Goal: Transaction & Acquisition: Purchase product/service

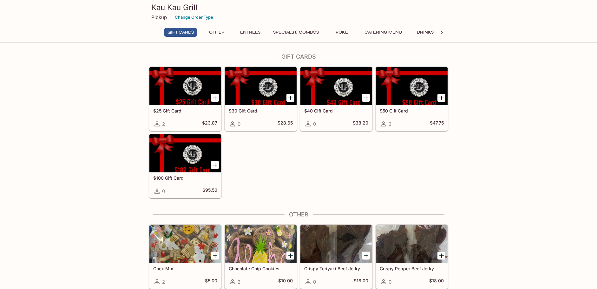
click at [283, 29] on button "Specials & Combos" at bounding box center [296, 32] width 53 height 9
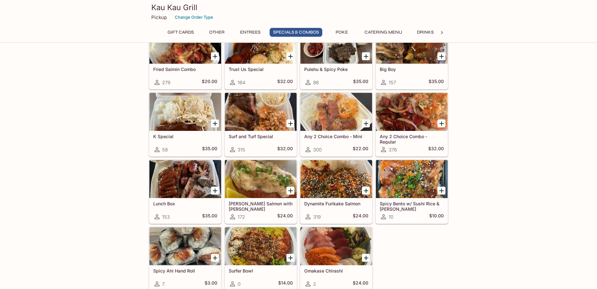
scroll to position [734, 0]
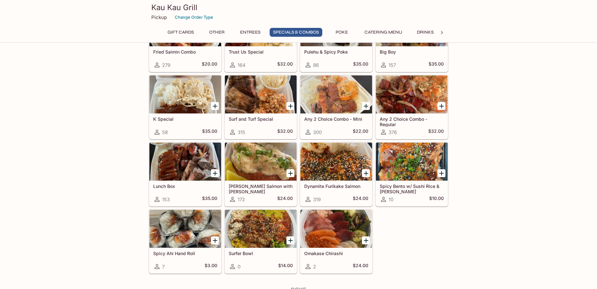
click at [395, 155] on div at bounding box center [412, 162] width 72 height 38
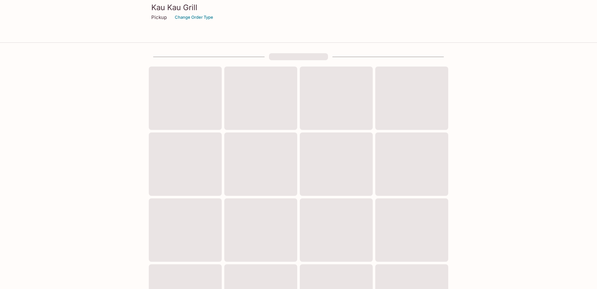
scroll to position [171, 0]
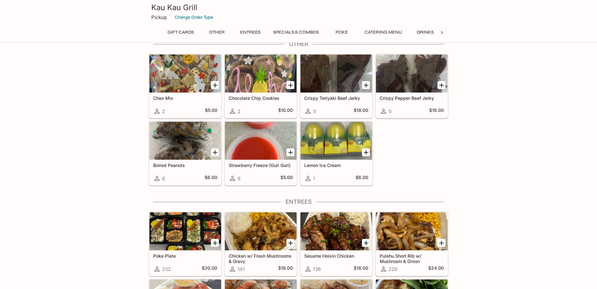
click at [214, 33] on button "Other" at bounding box center [216, 32] width 29 height 9
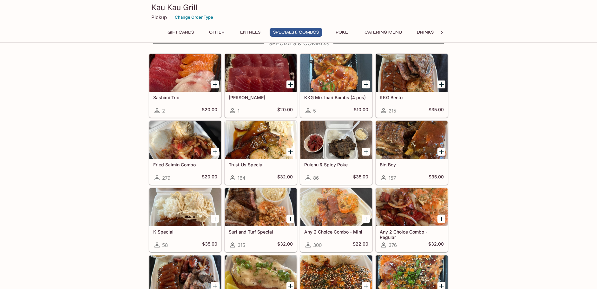
scroll to position [569, 0]
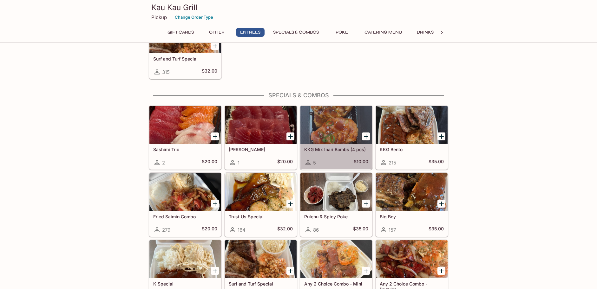
click at [326, 126] on div at bounding box center [336, 125] width 72 height 38
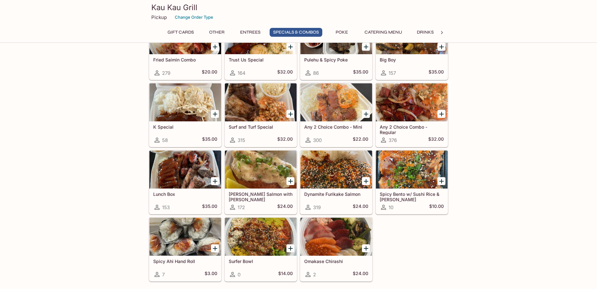
scroll to position [741, 0]
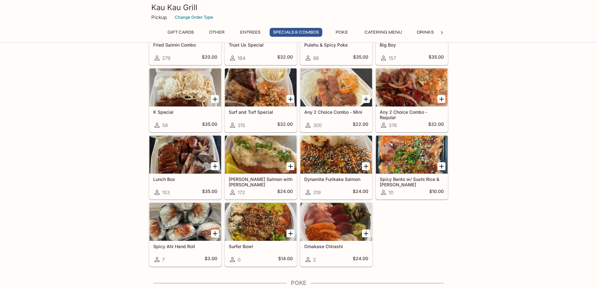
click at [260, 235] on div at bounding box center [261, 222] width 72 height 38
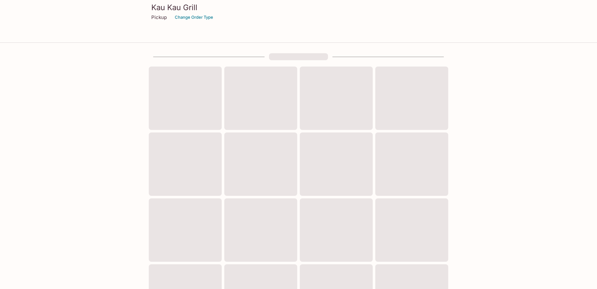
scroll to position [171, 0]
